Goal: Find specific page/section: Locate a particular part of the current website

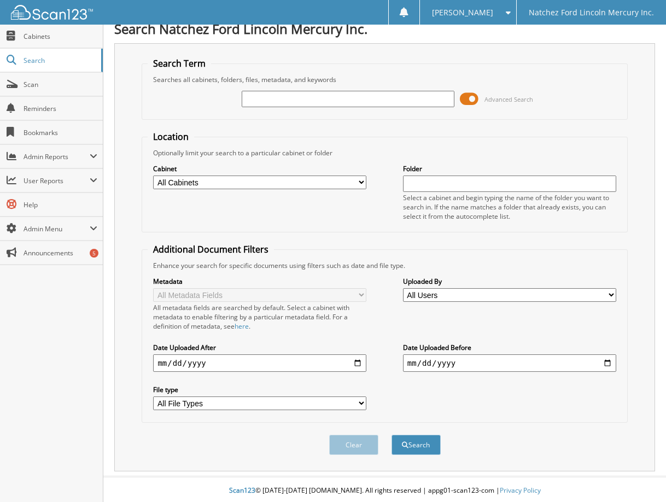
scroll to position [13, 0]
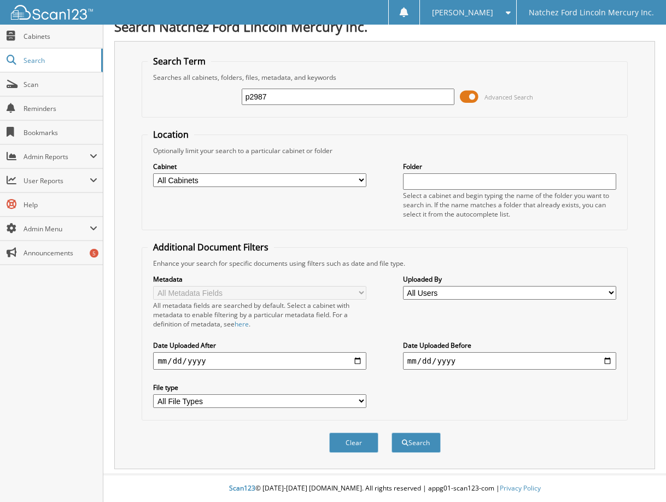
type input "p2987"
click at [391, 432] on button "Search" at bounding box center [415, 442] width 49 height 20
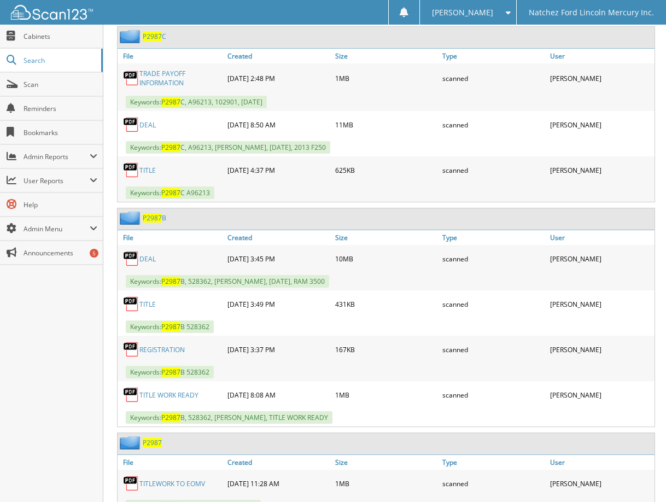
scroll to position [1038, 0]
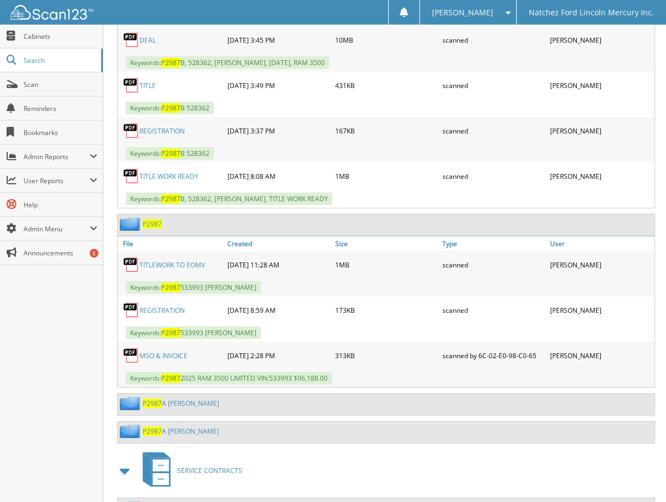
click at [152, 221] on span "P2987" at bounding box center [152, 223] width 19 height 9
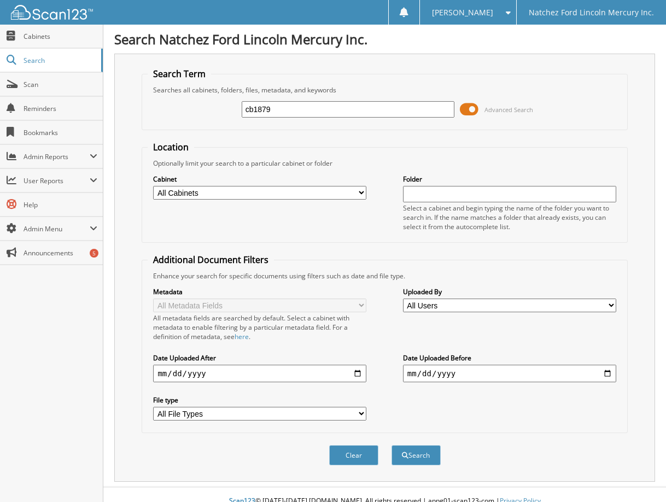
type input "cb1879"
click at [391, 445] on button "Search" at bounding box center [415, 455] width 49 height 20
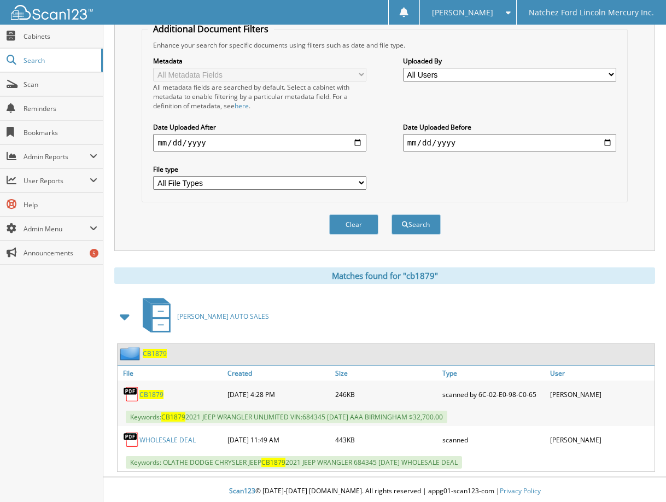
scroll to position [234, 0]
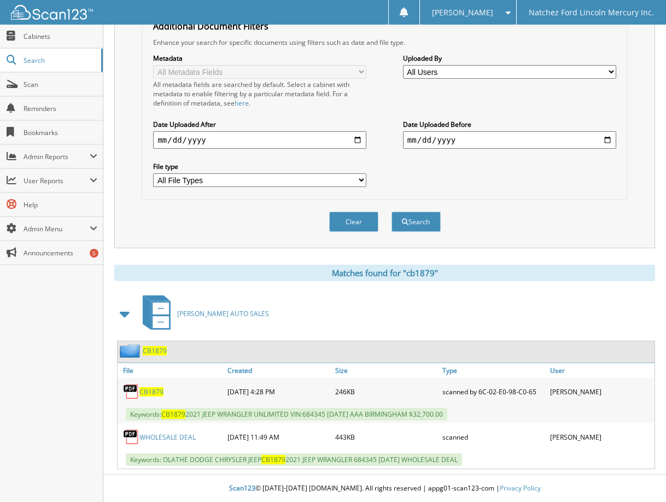
click at [156, 350] on span "CB1879" at bounding box center [155, 350] width 24 height 9
